Goal: Information Seeking & Learning: Learn about a topic

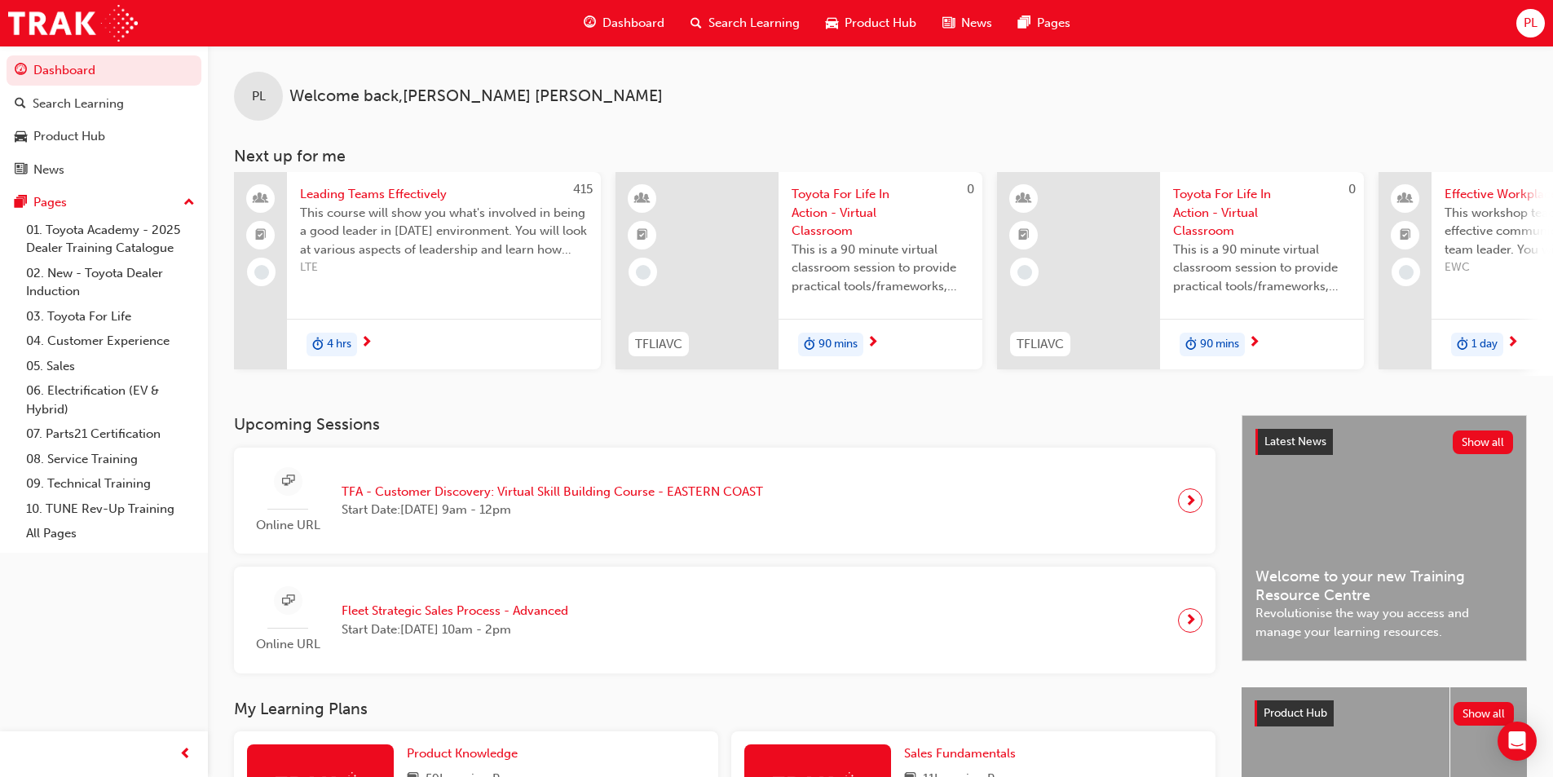
click at [640, 24] on span "Dashboard" at bounding box center [633, 23] width 62 height 19
click at [640, 19] on span "Dashboard" at bounding box center [633, 23] width 62 height 19
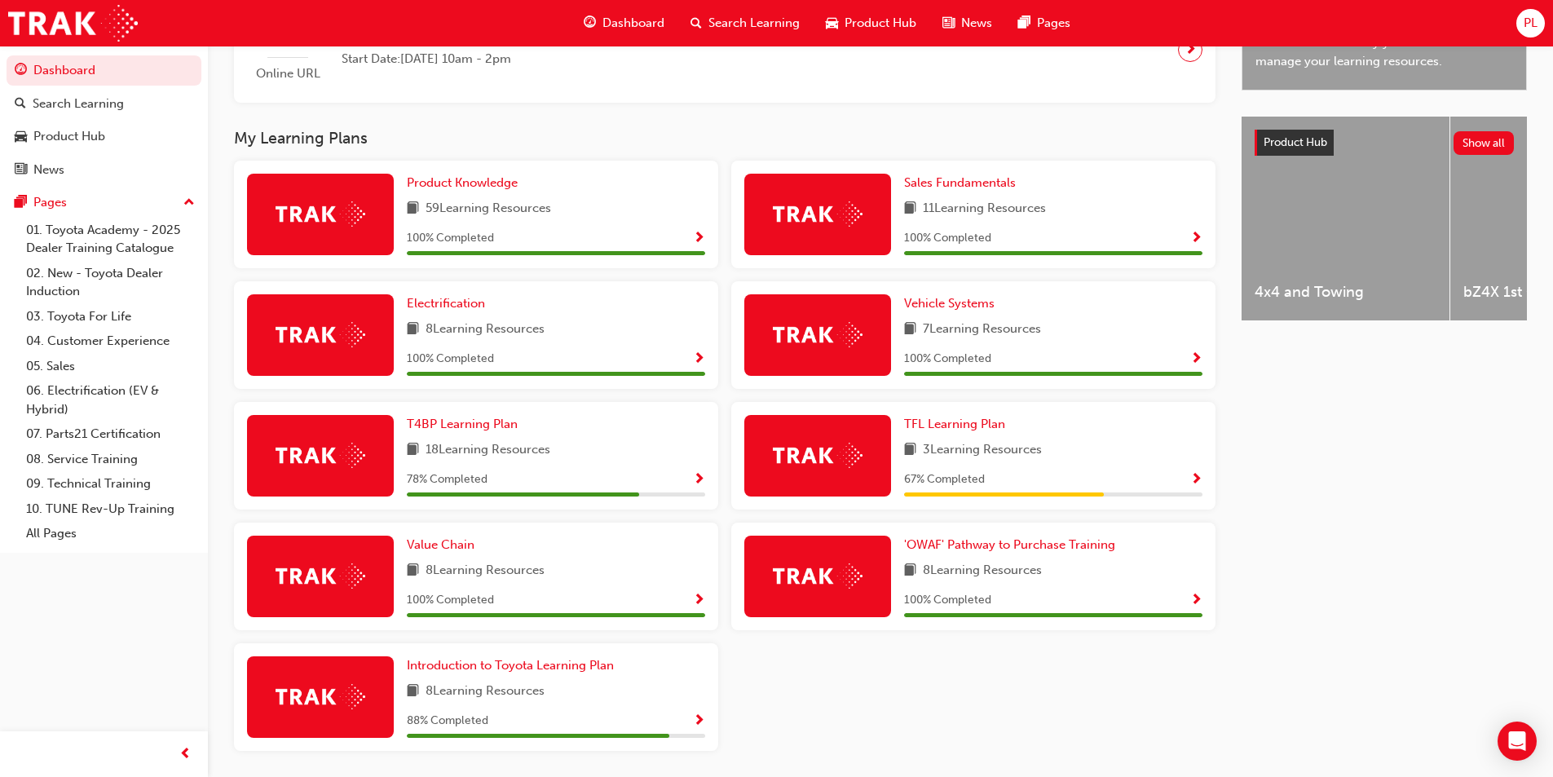
scroll to position [631, 0]
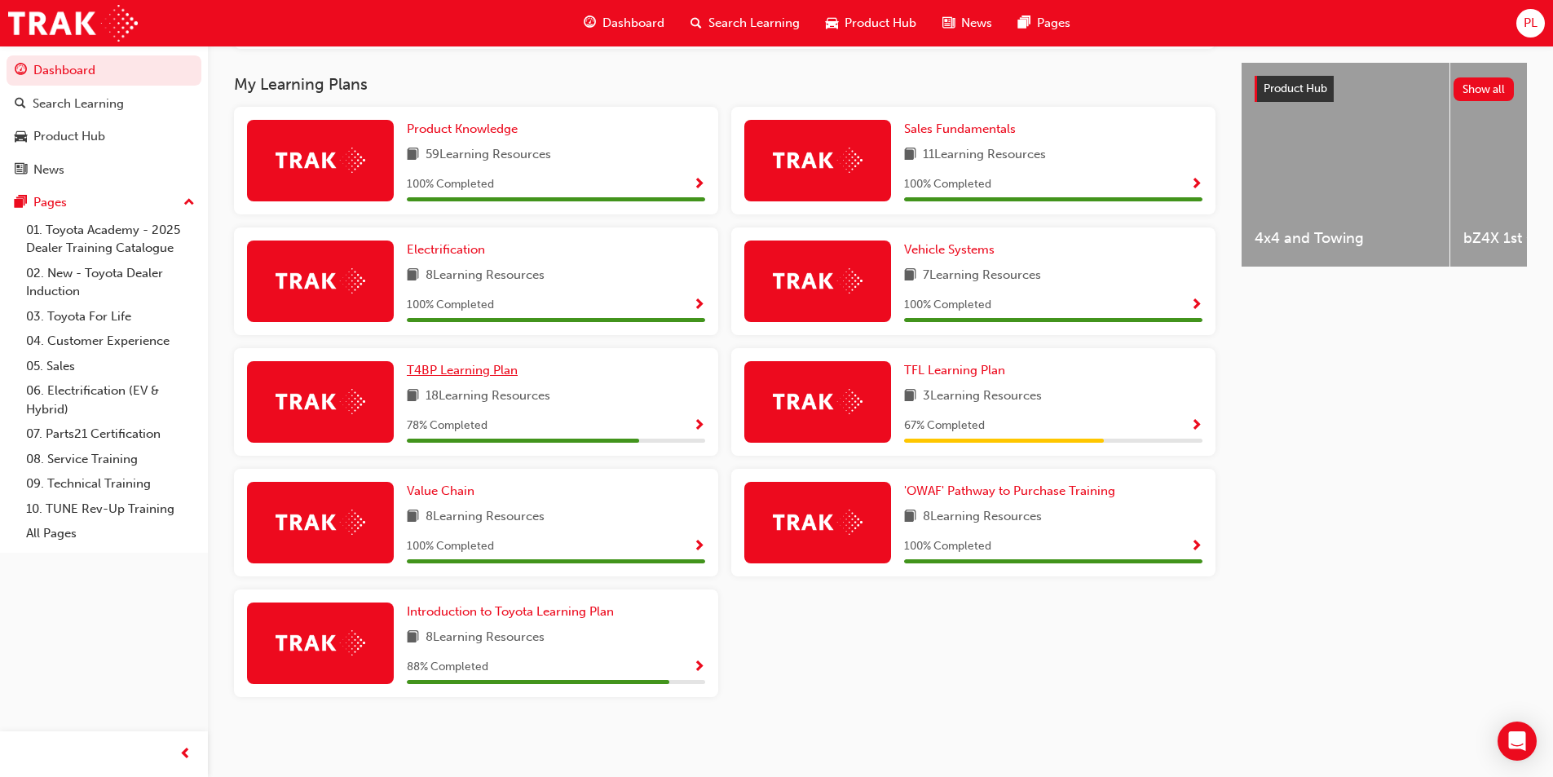
click at [479, 366] on span "T4BP Learning Plan" at bounding box center [462, 370] width 111 height 15
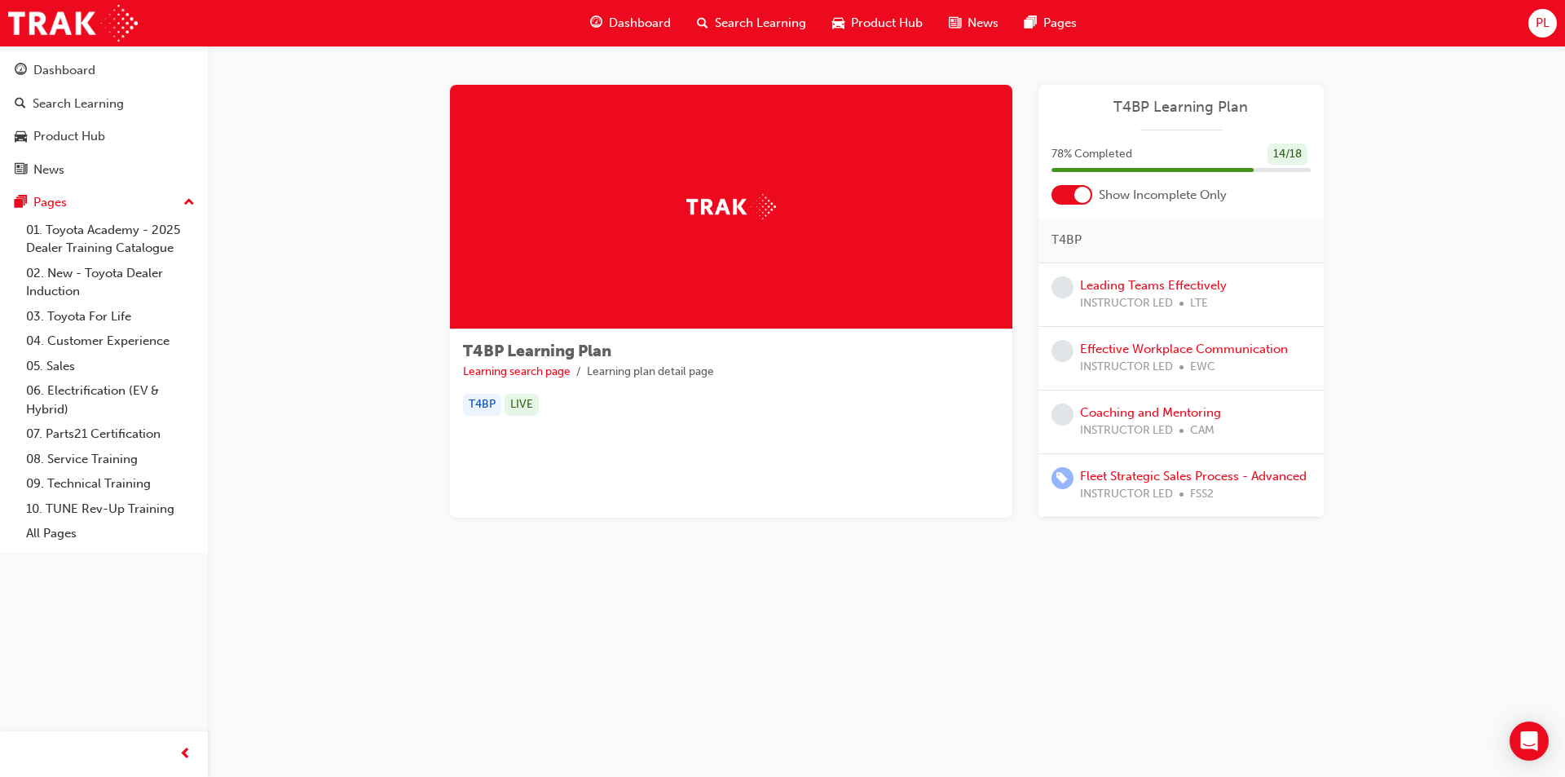
click at [622, 24] on span "Dashboard" at bounding box center [640, 23] width 62 height 19
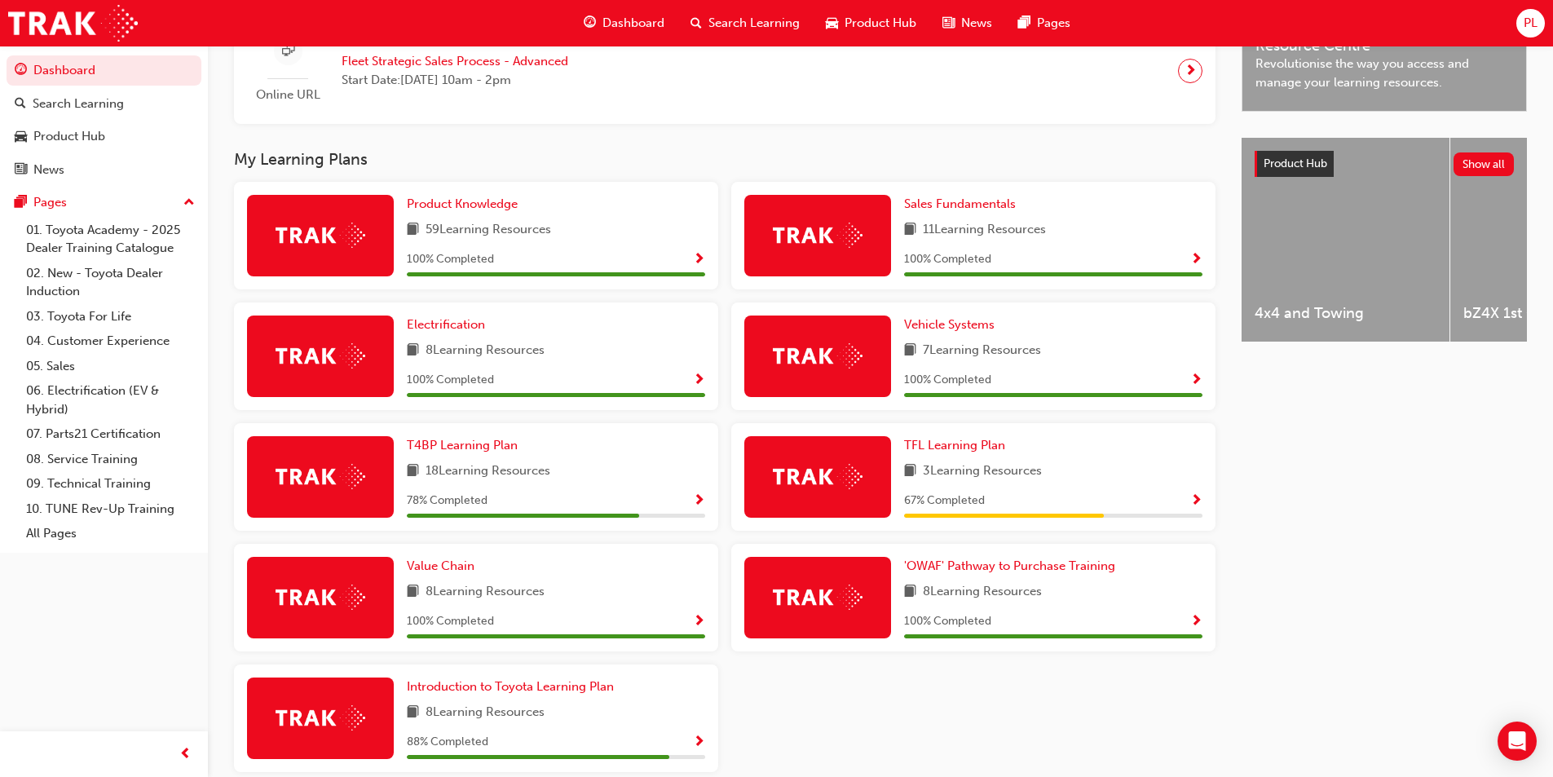
scroll to position [631, 0]
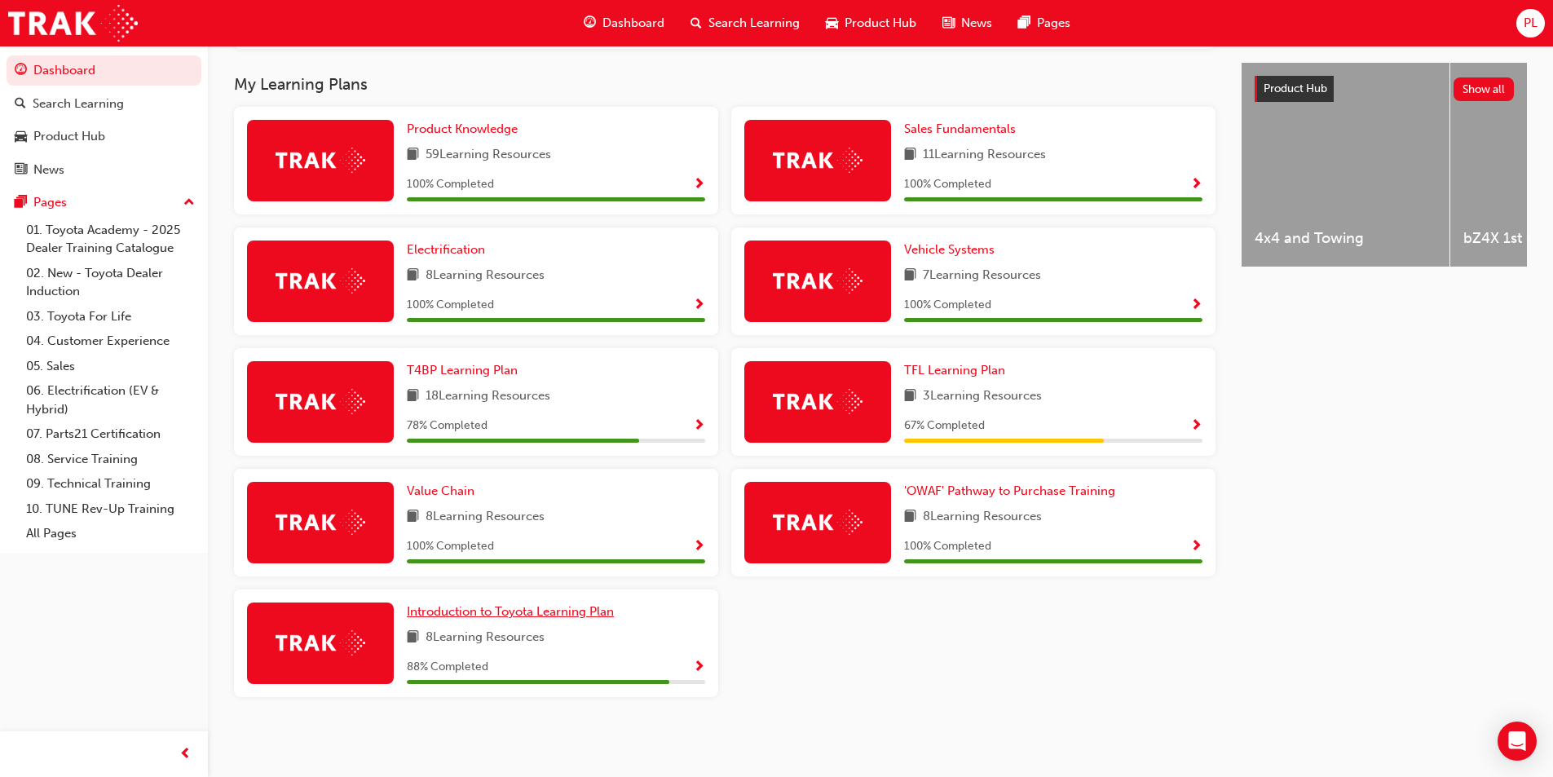
click at [592, 617] on span "Introduction to Toyota Learning Plan" at bounding box center [510, 611] width 207 height 15
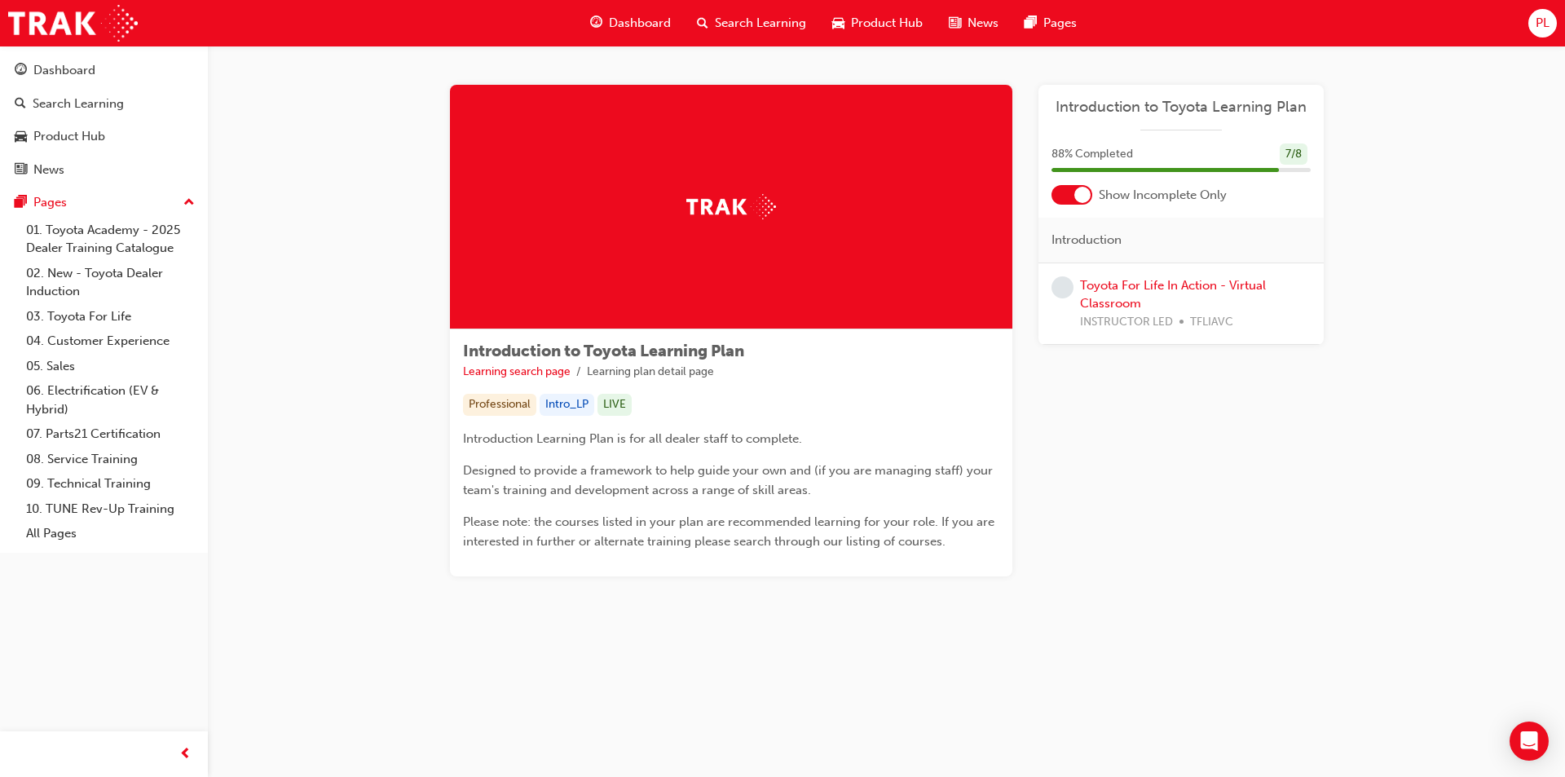
click at [627, 21] on span "Dashboard" at bounding box center [640, 23] width 62 height 19
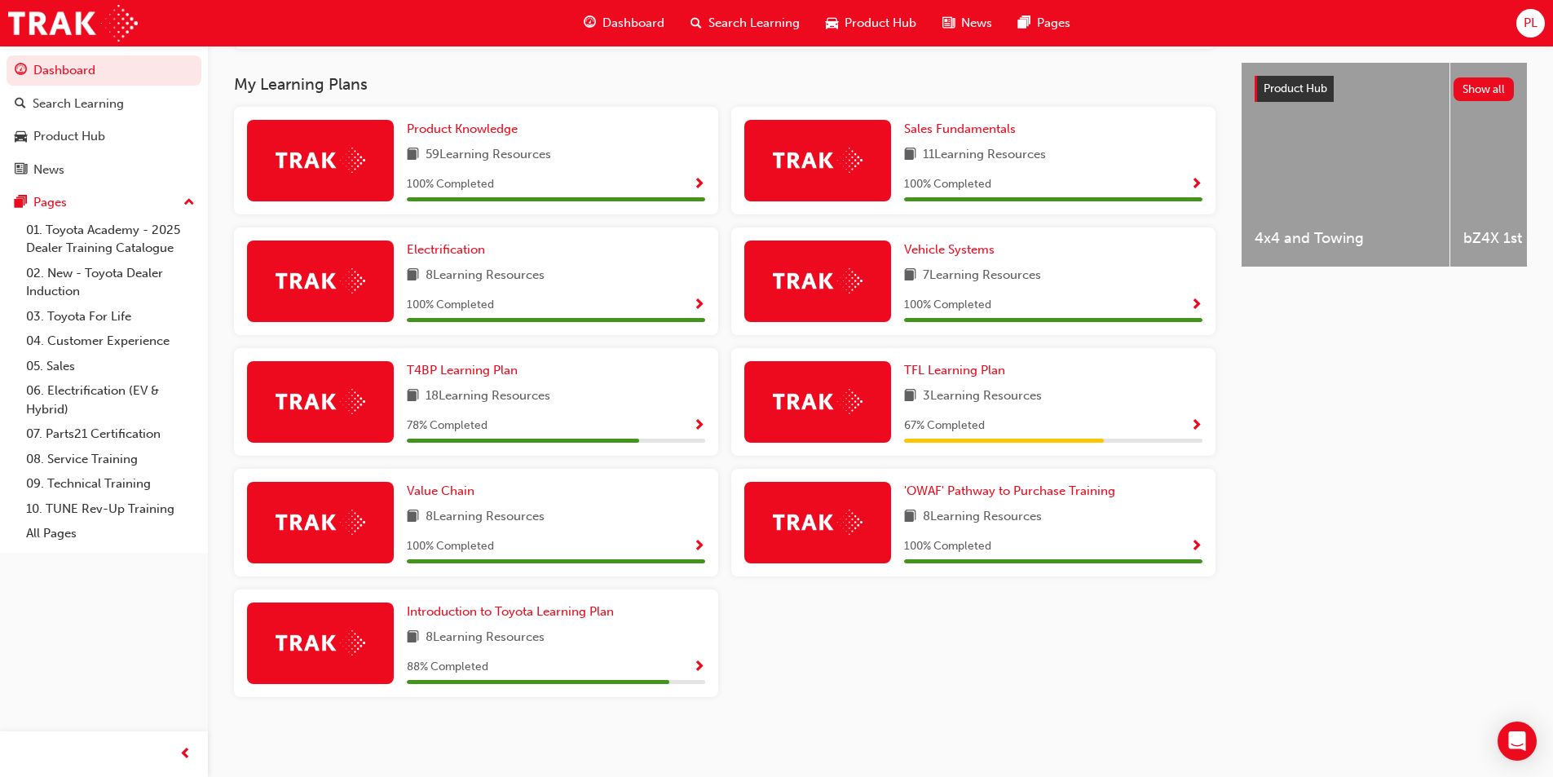
scroll to position [549, 0]
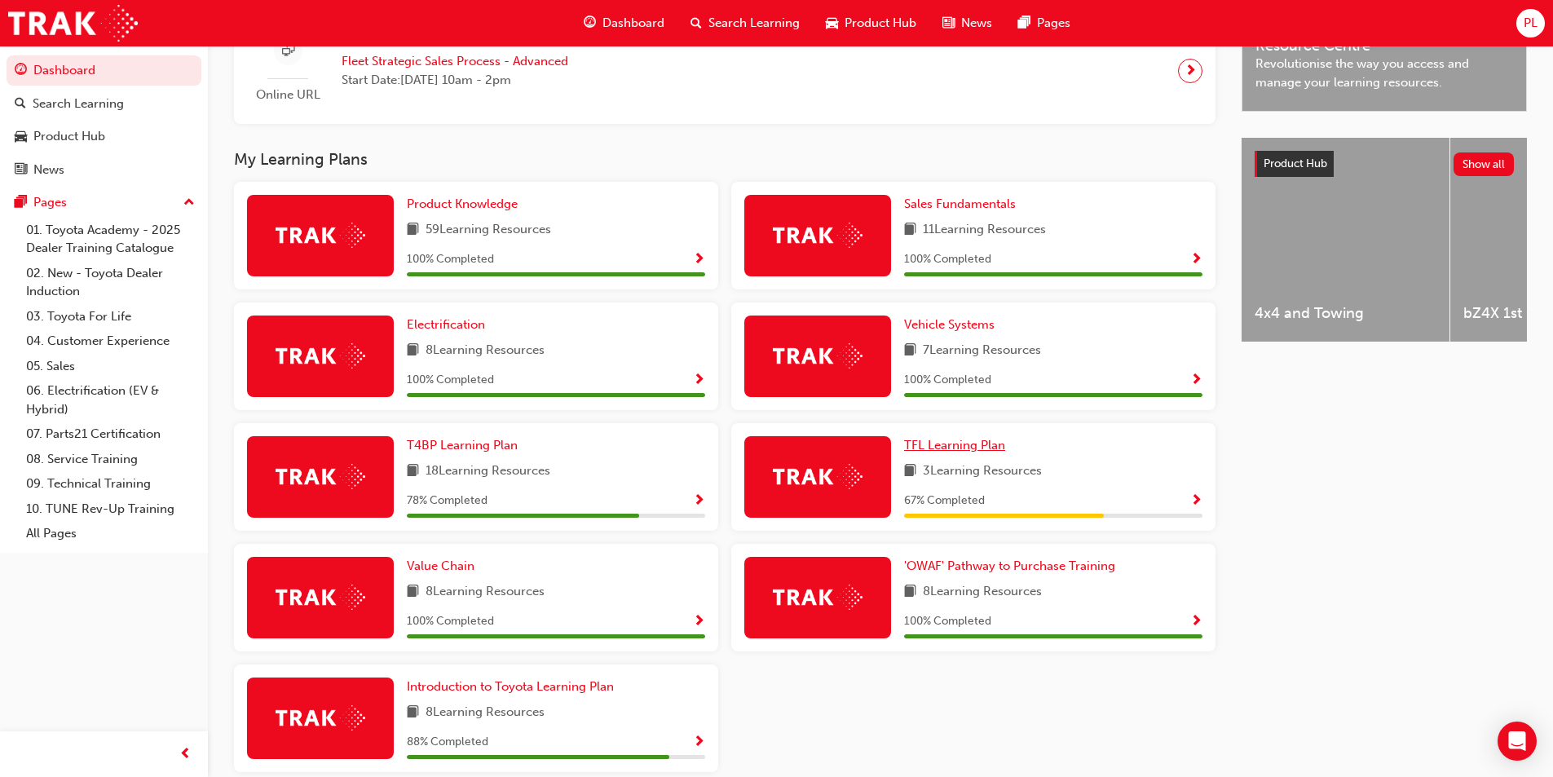
click at [988, 447] on span "TFL Learning Plan" at bounding box center [954, 445] width 101 height 15
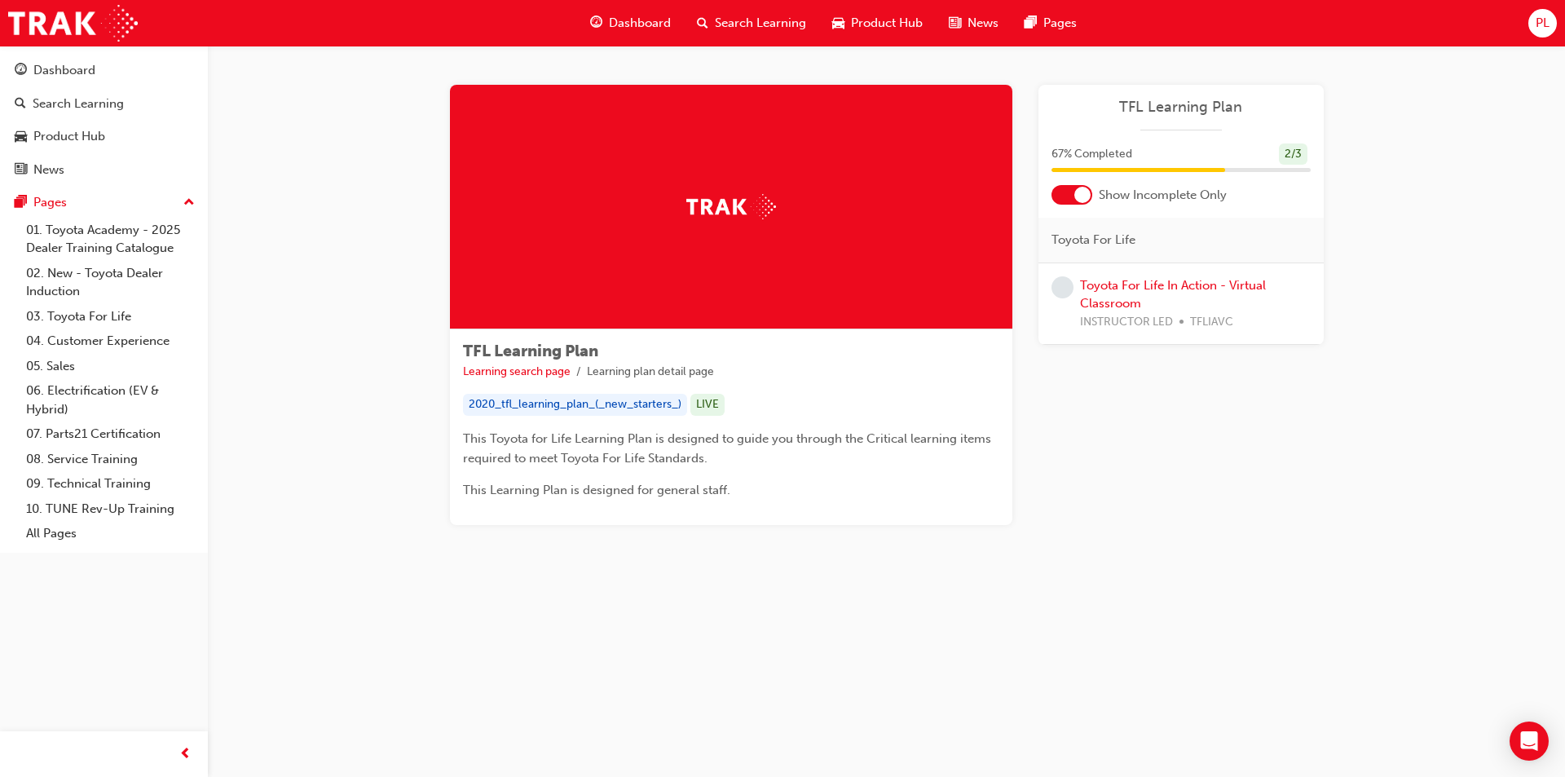
click at [637, 14] on span "Dashboard" at bounding box center [640, 23] width 62 height 19
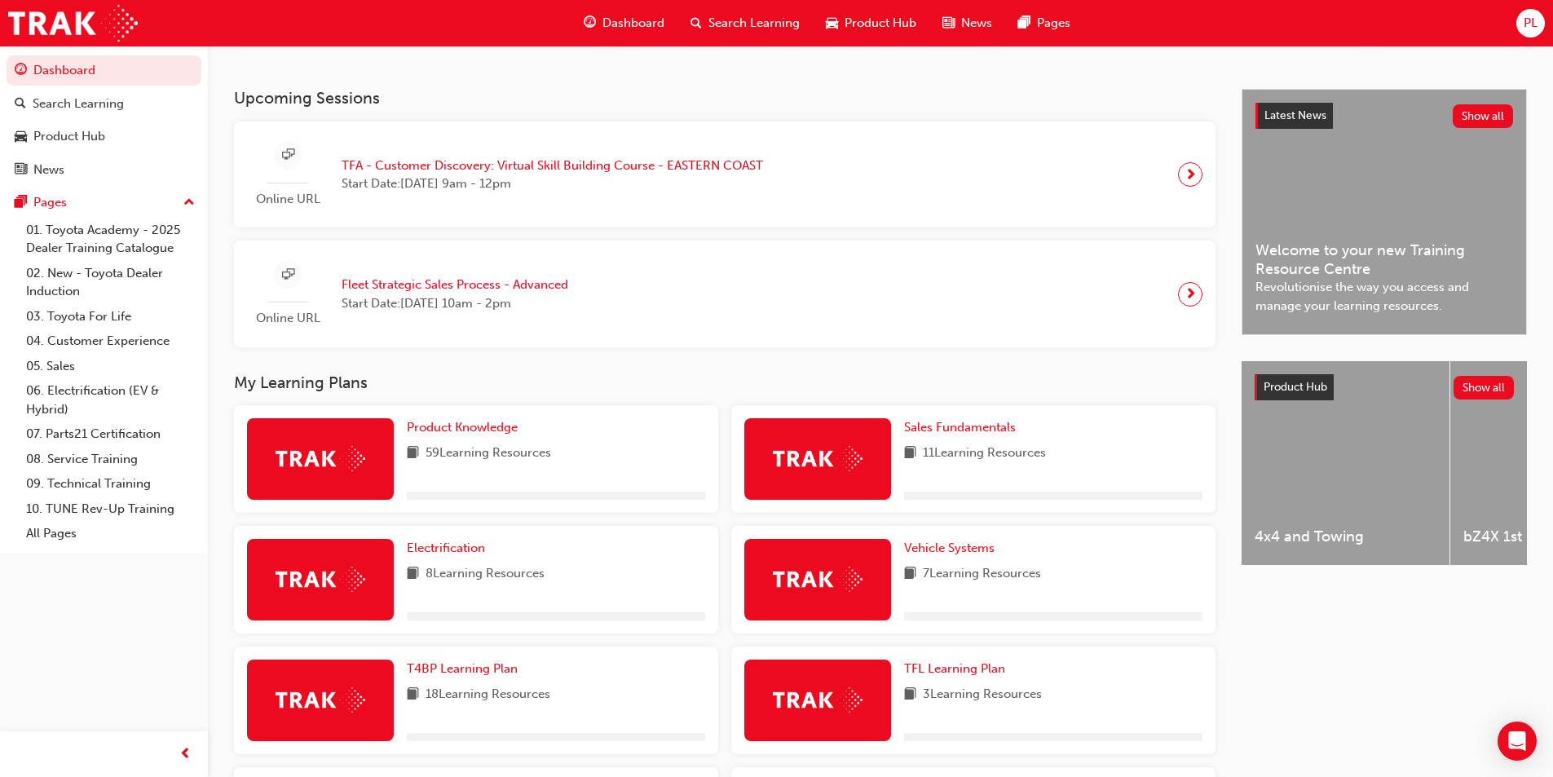
scroll to position [571, 0]
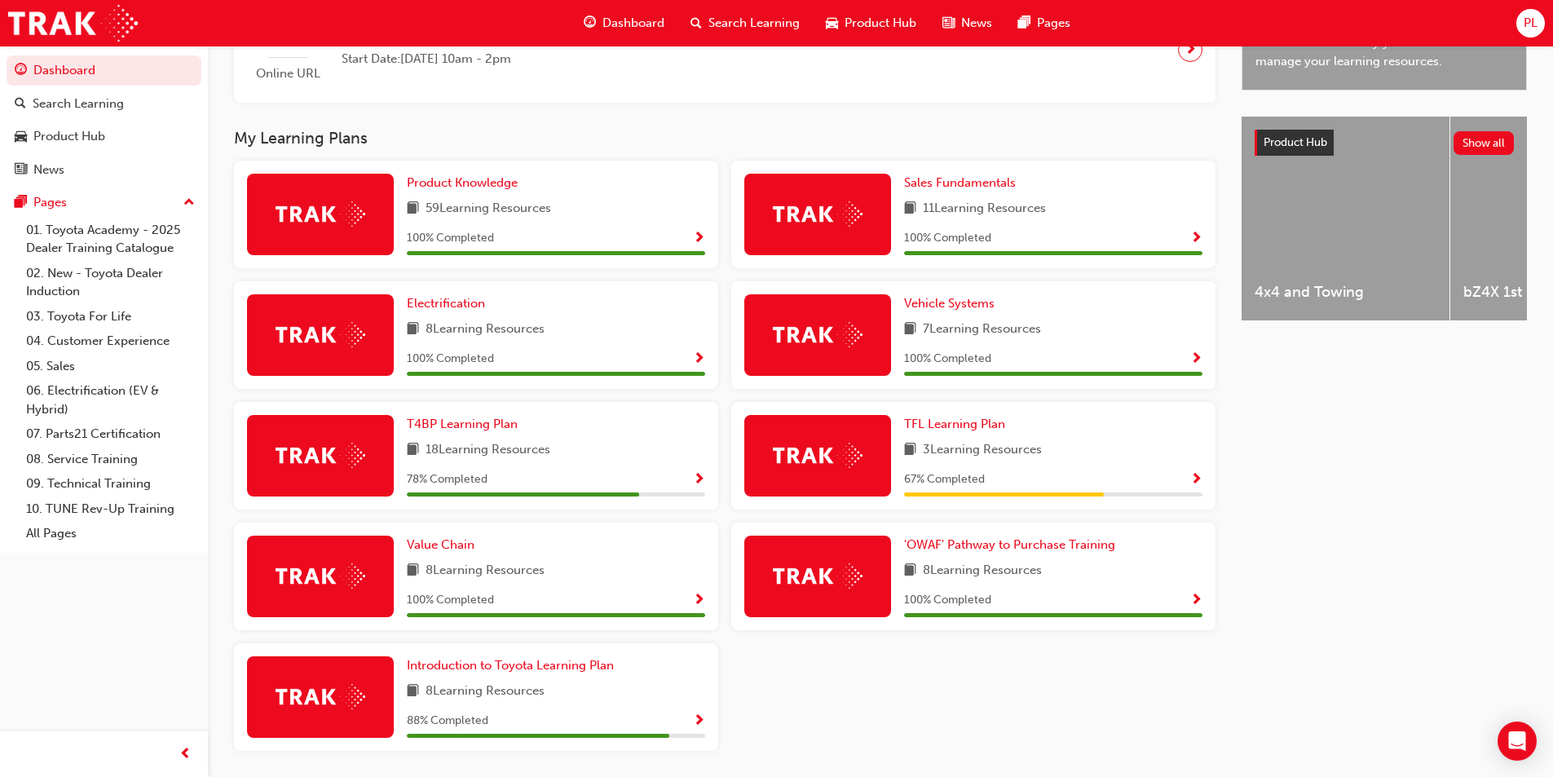
click at [1195, 487] on span "Show Progress" at bounding box center [1196, 480] width 12 height 15
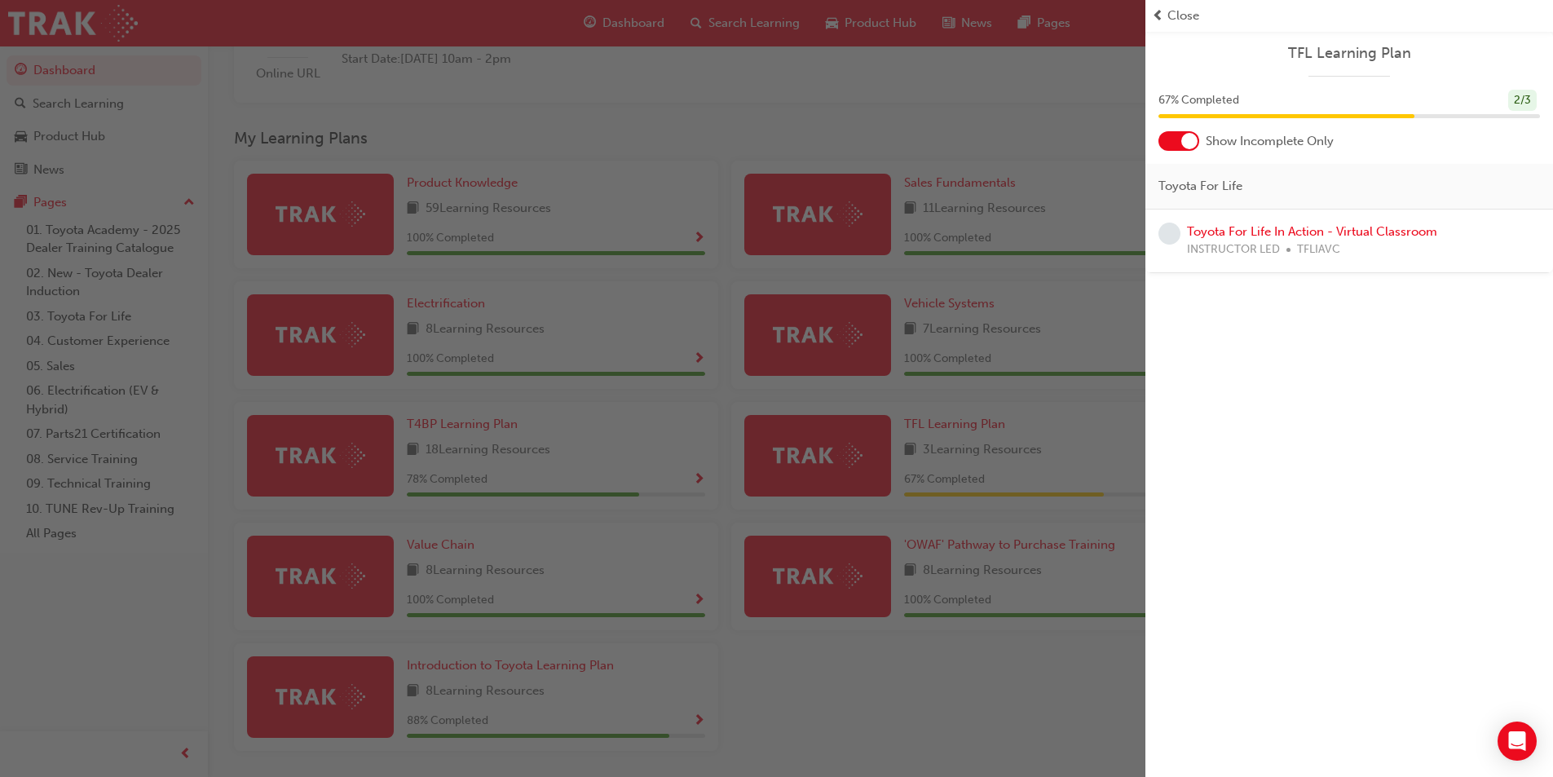
click at [988, 664] on div "button" at bounding box center [572, 388] width 1145 height 777
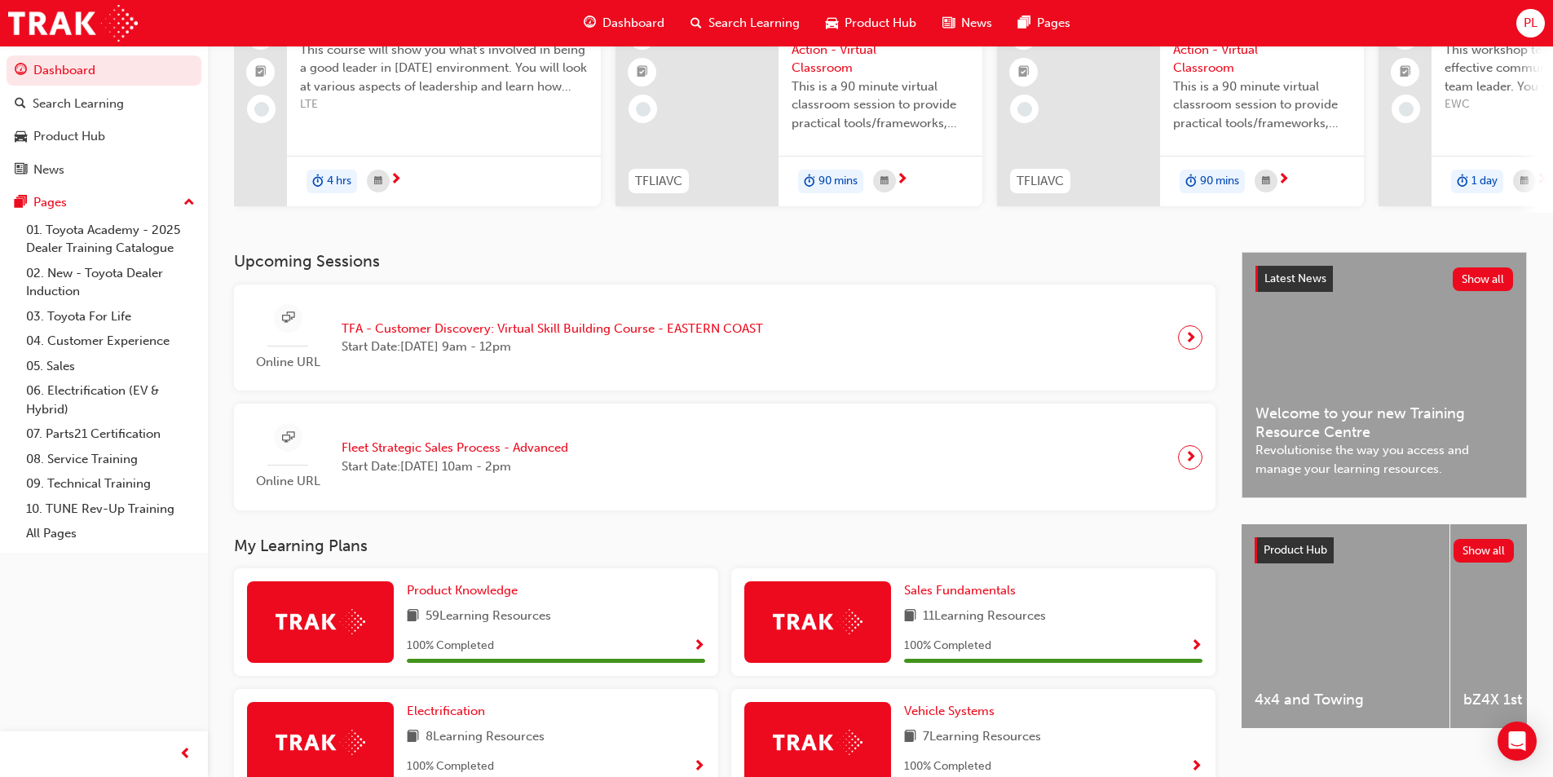
scroll to position [0, 0]
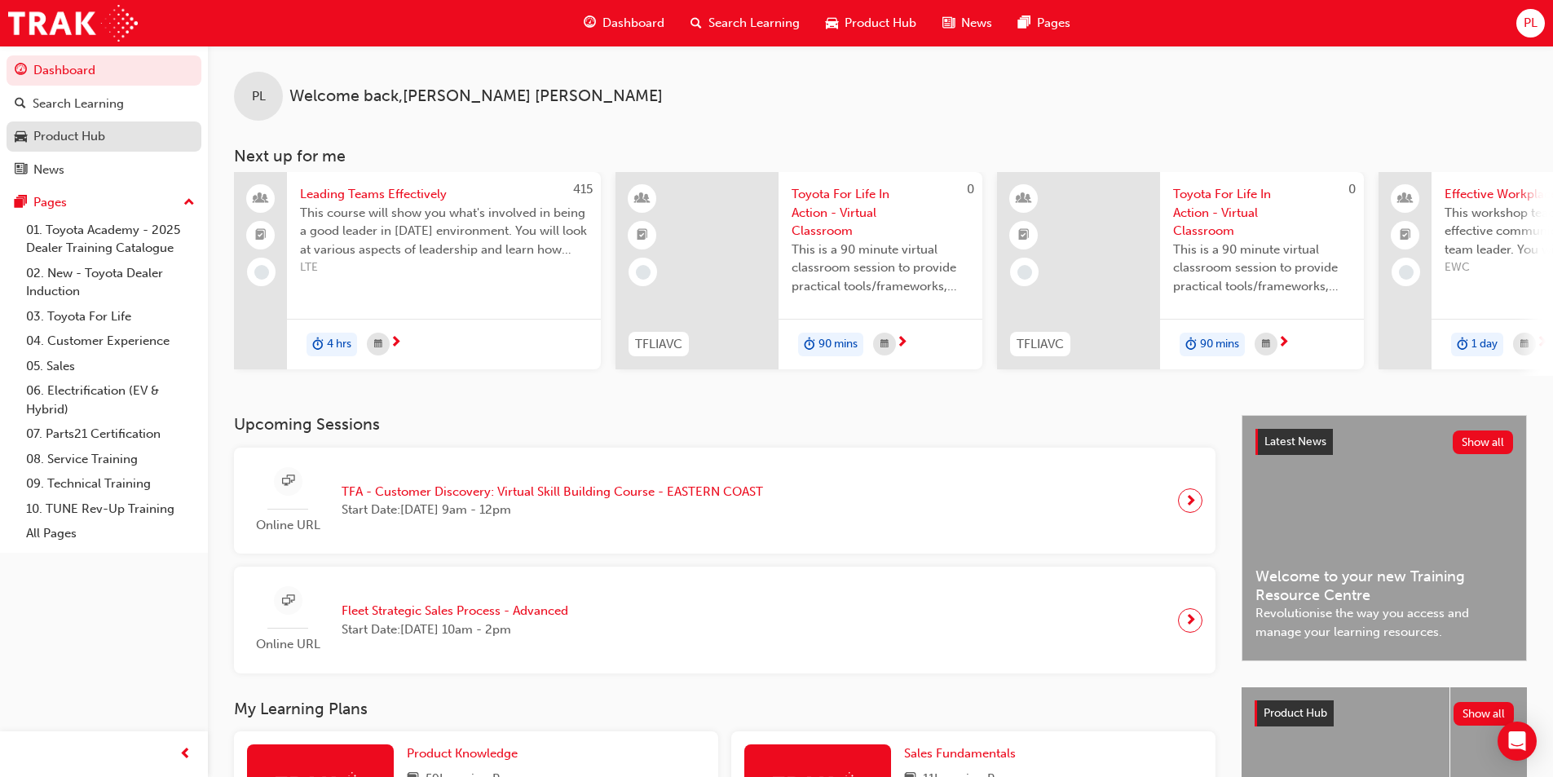
click at [85, 139] on div "Product Hub" at bounding box center [69, 136] width 72 height 19
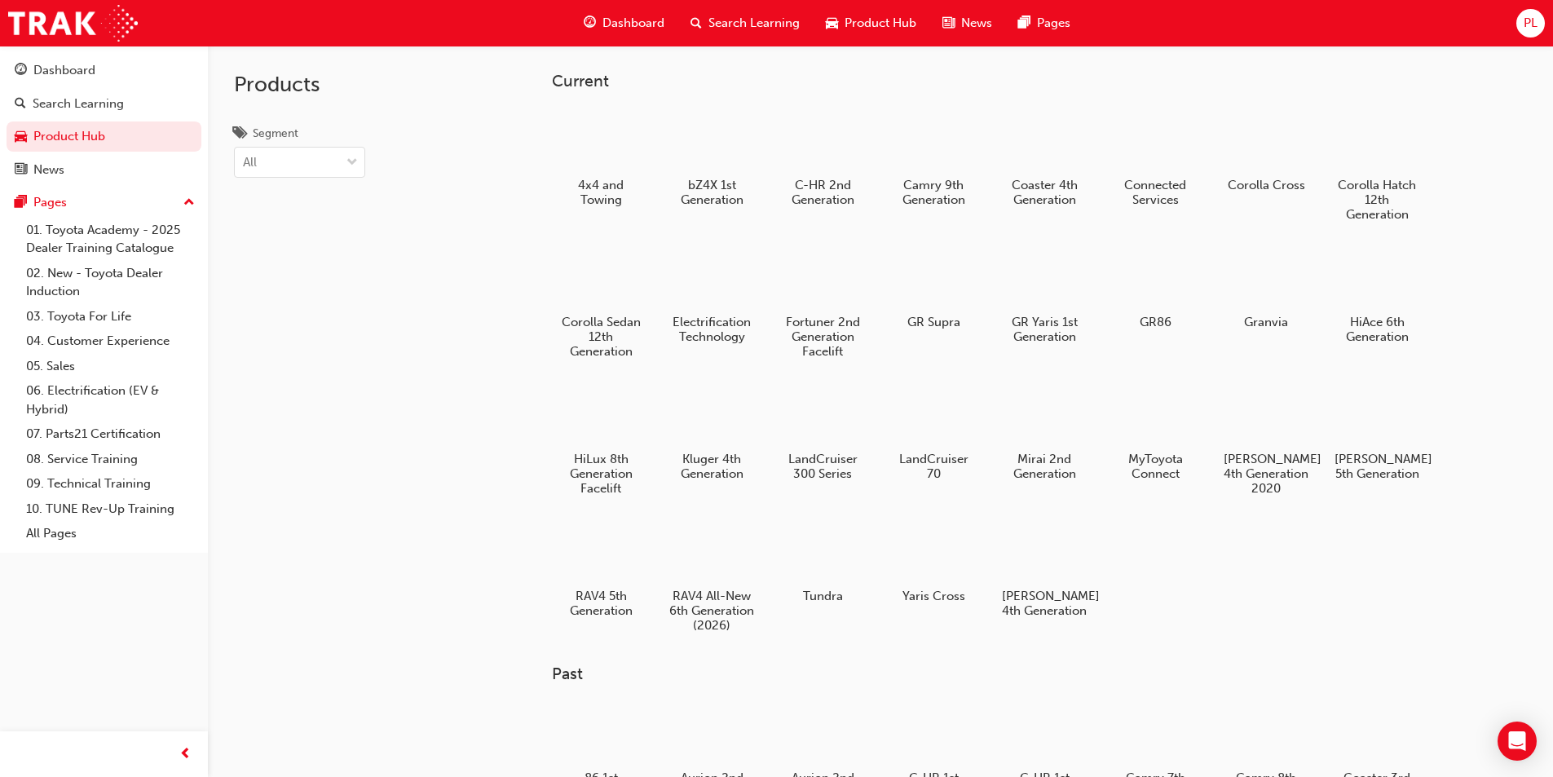
click at [894, 21] on span "Product Hub" at bounding box center [881, 23] width 72 height 19
click at [875, 24] on span "Product Hub" at bounding box center [881, 23] width 72 height 19
click at [714, 19] on span "Search Learning" at bounding box center [753, 23] width 91 height 19
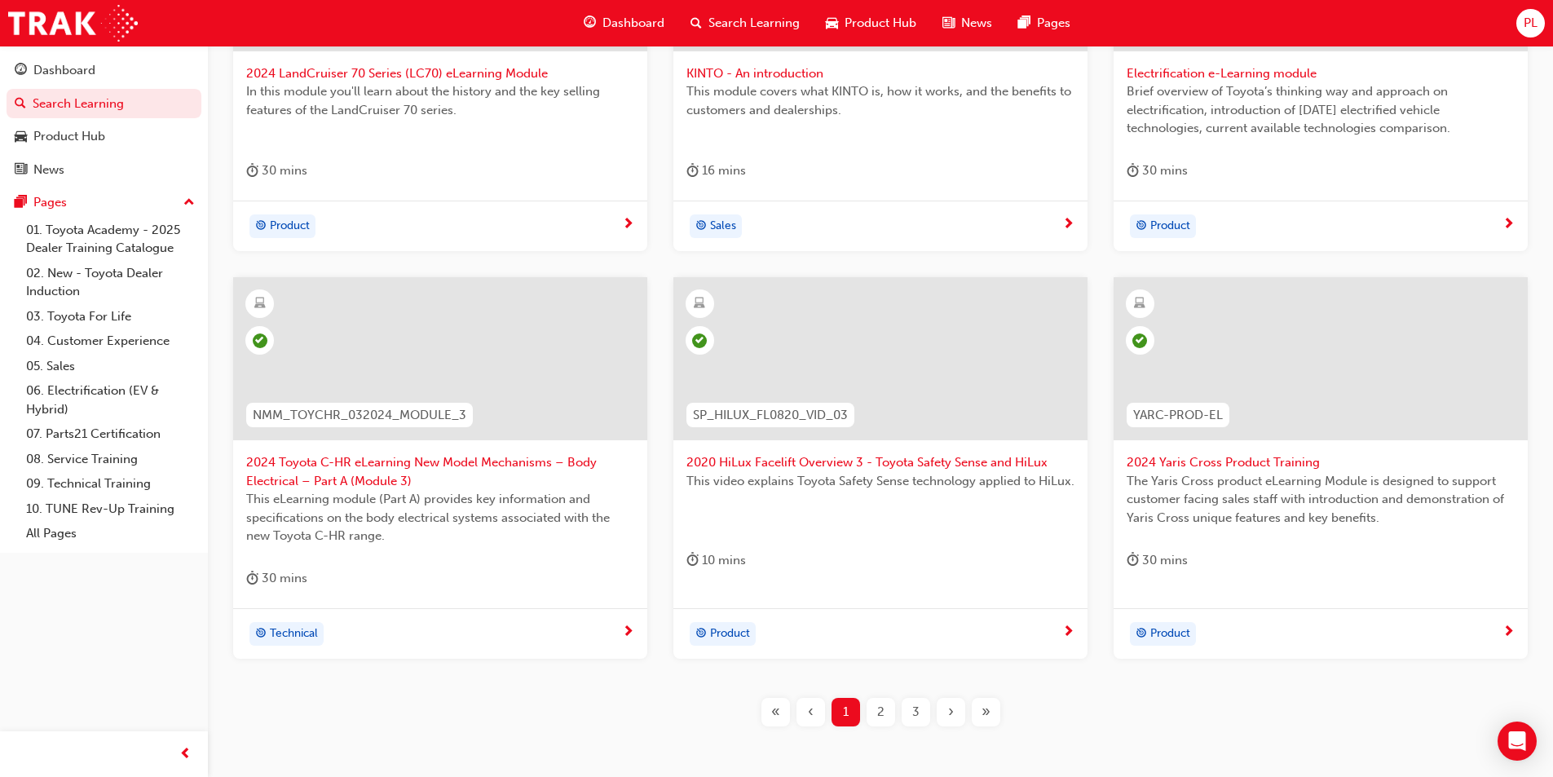
scroll to position [571, 0]
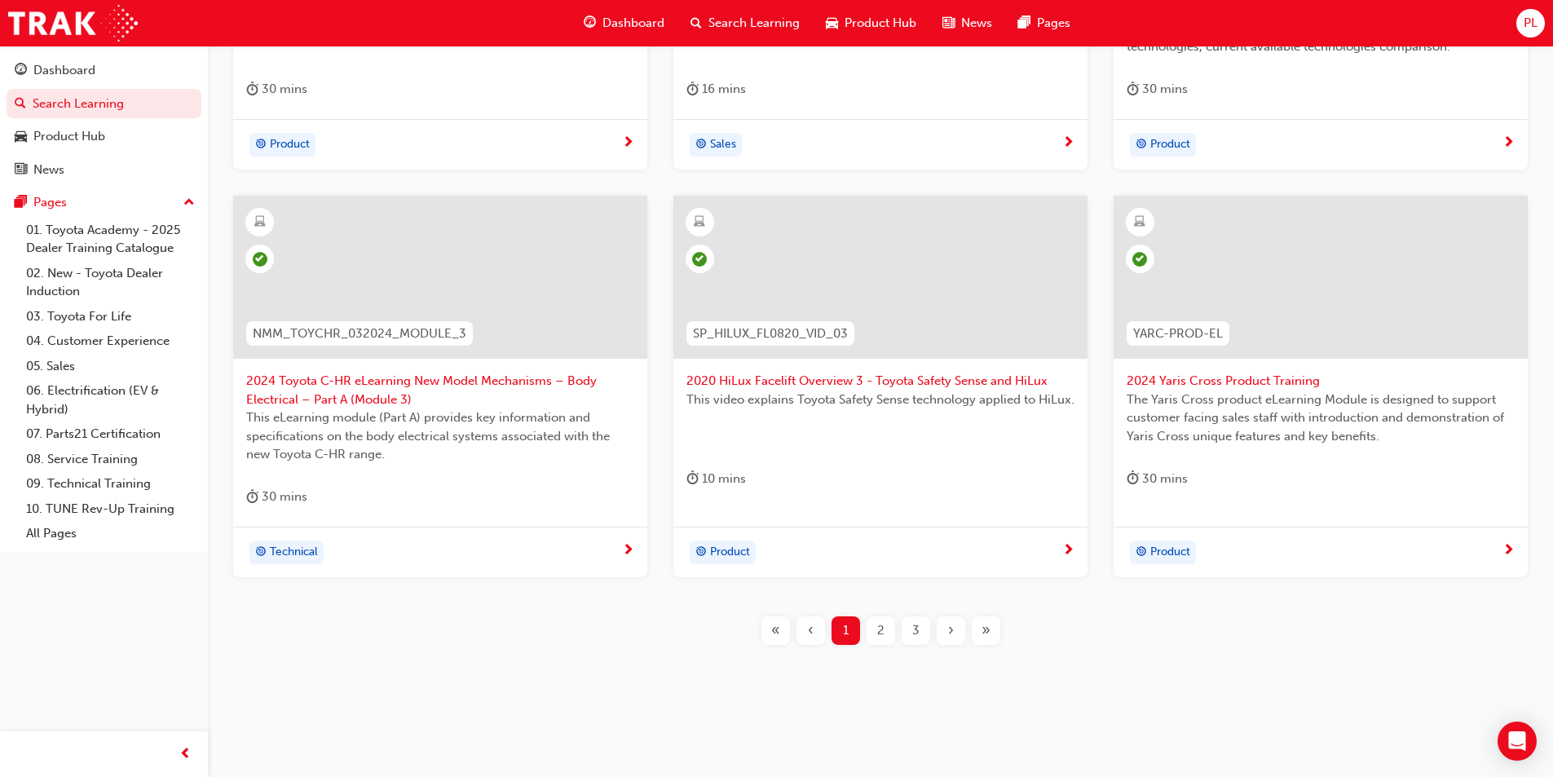
click at [877, 631] on span "2" at bounding box center [880, 630] width 7 height 19
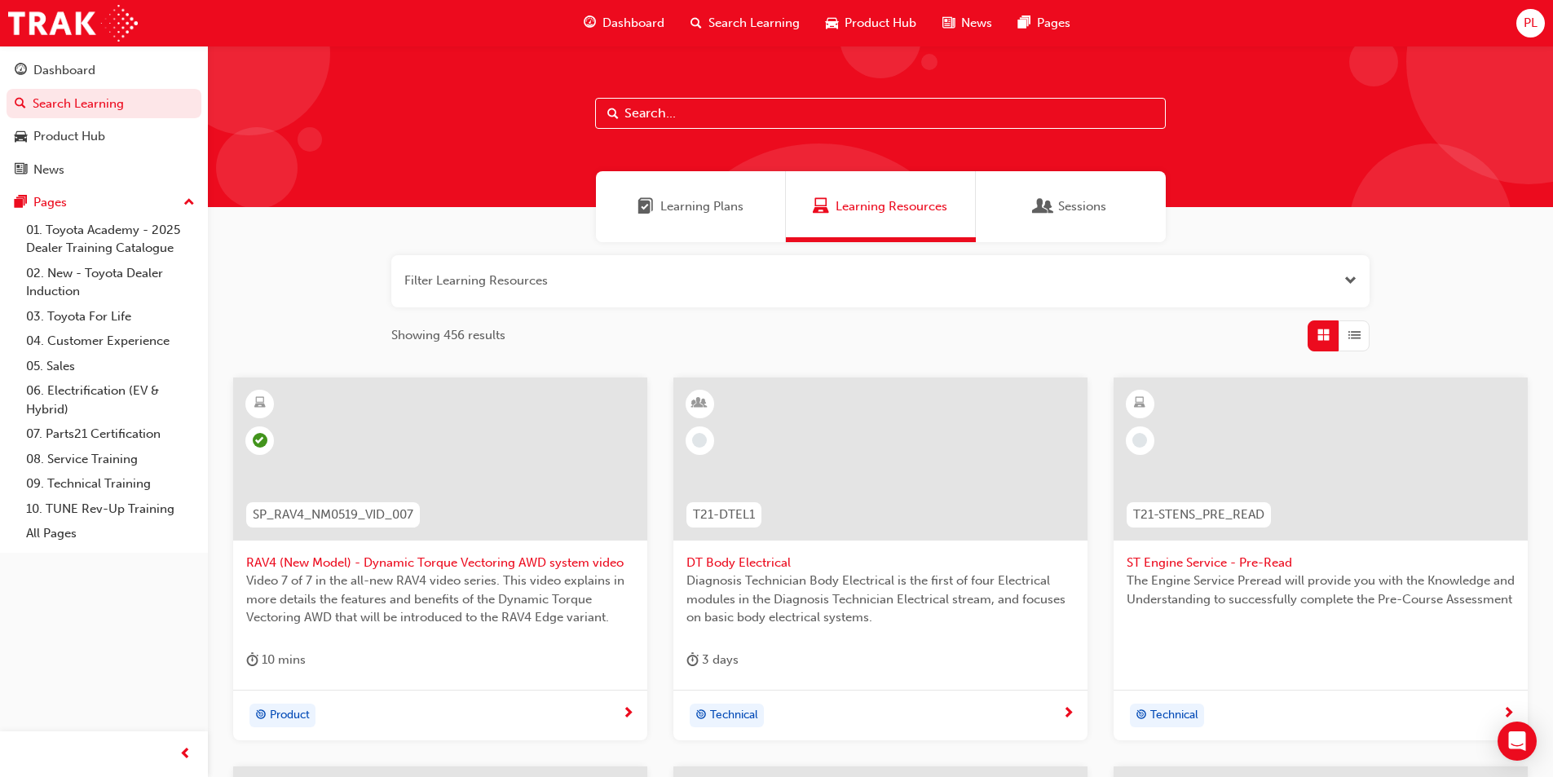
click at [636, 22] on span "Dashboard" at bounding box center [633, 23] width 62 height 19
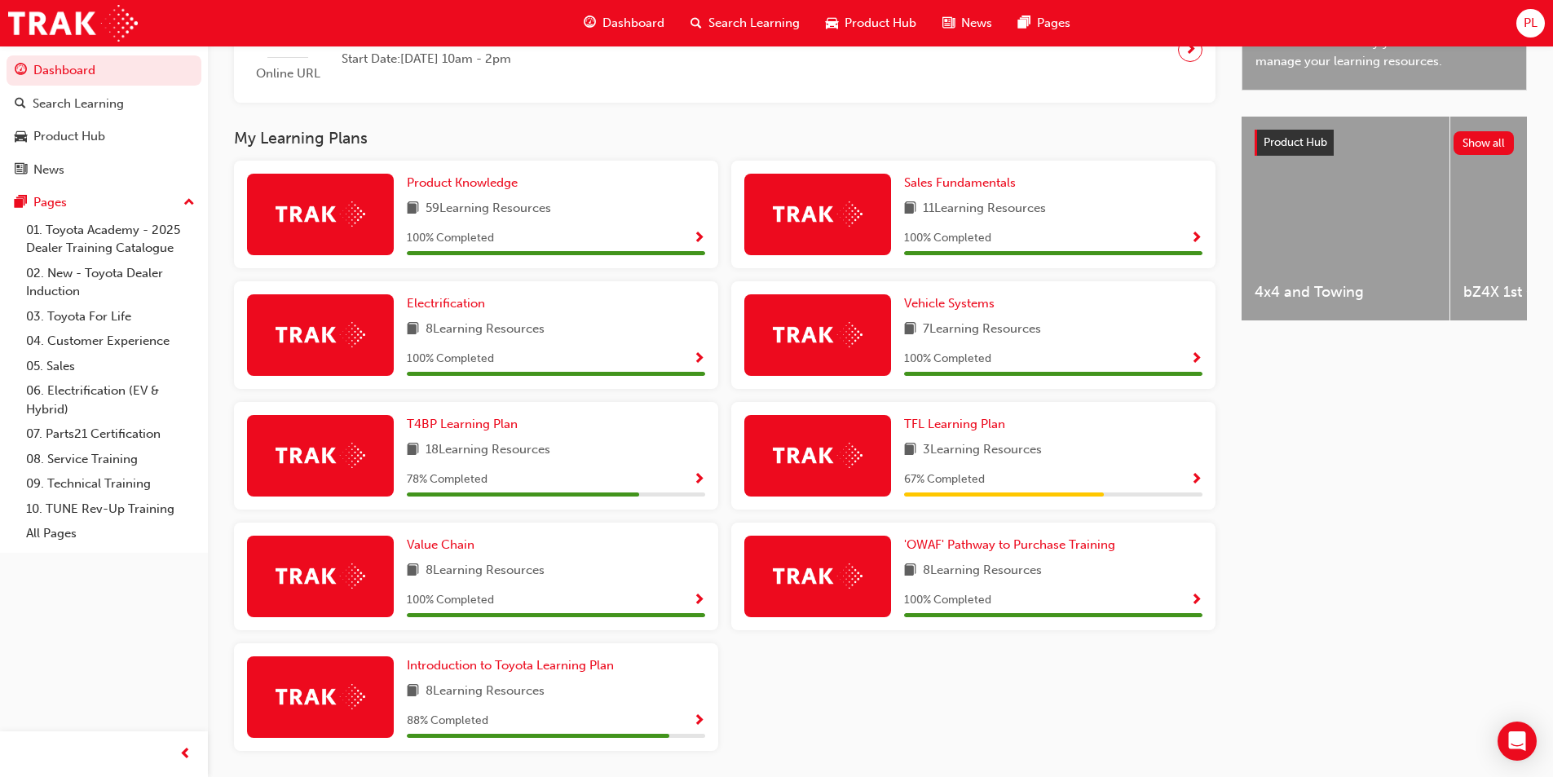
scroll to position [631, 0]
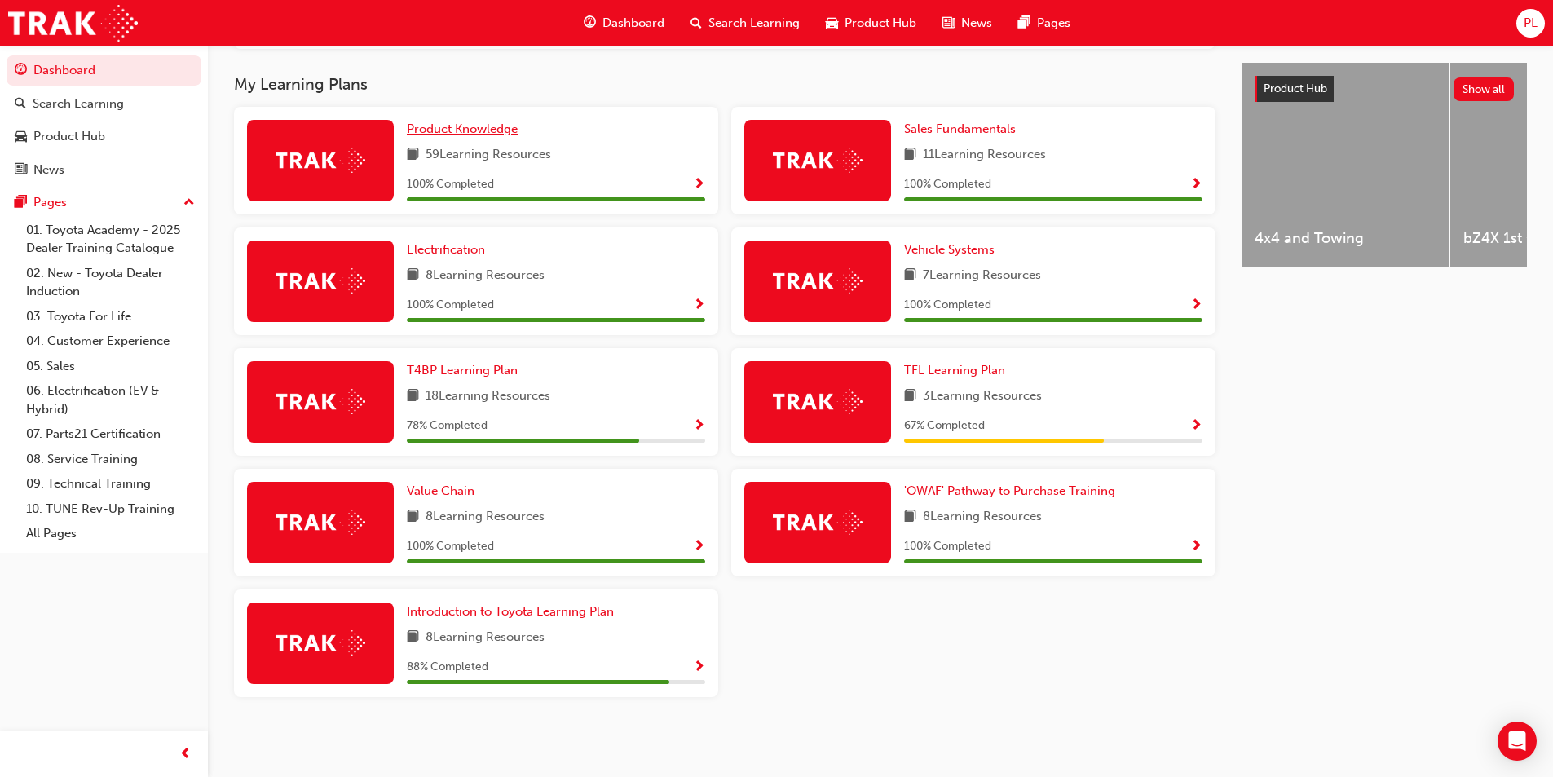
click at [513, 131] on span "Product Knowledge" at bounding box center [462, 128] width 111 height 15
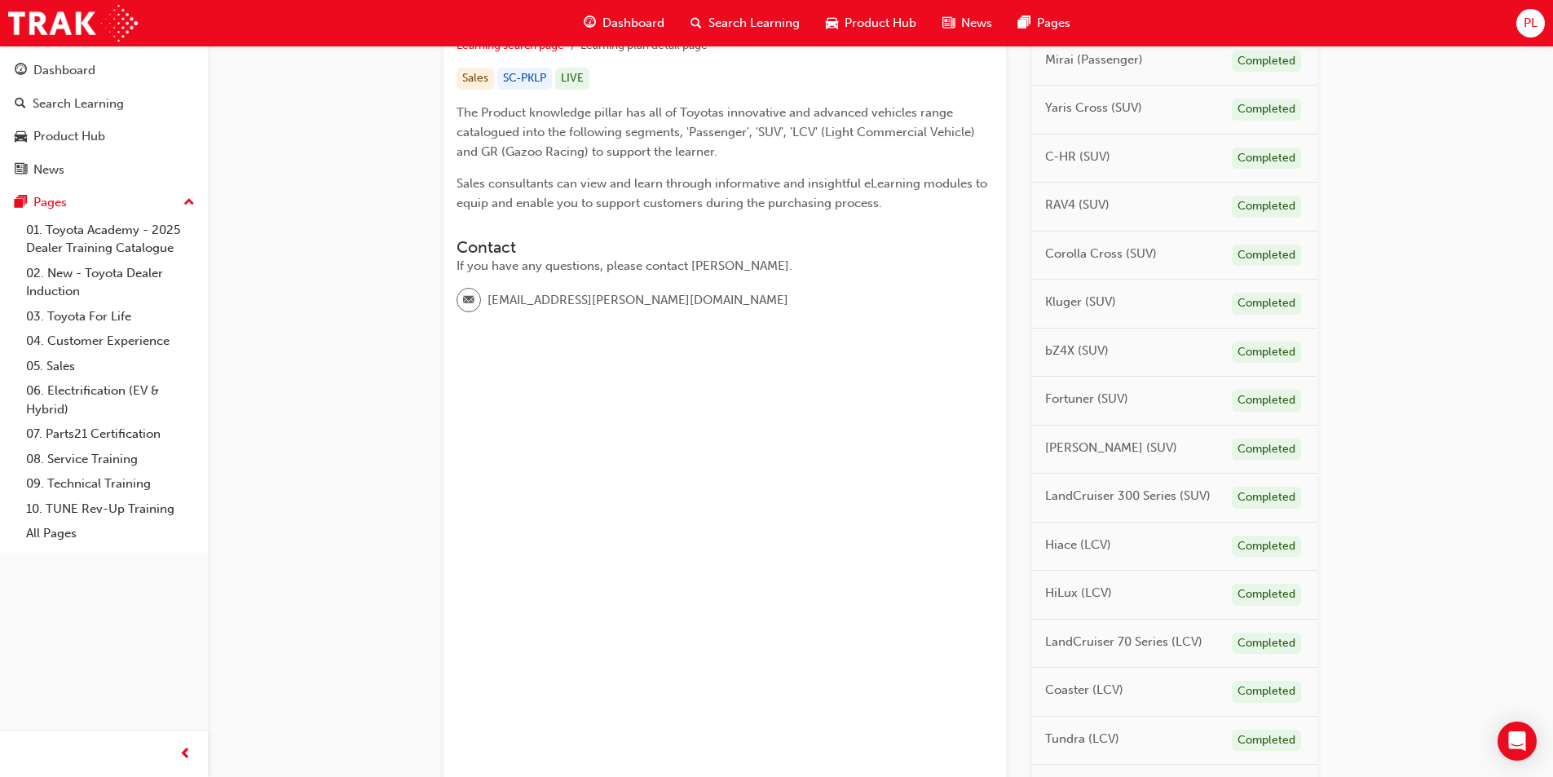
scroll to position [676, 0]
